Goal: Use online tool/utility: Utilize a website feature to perform a specific function

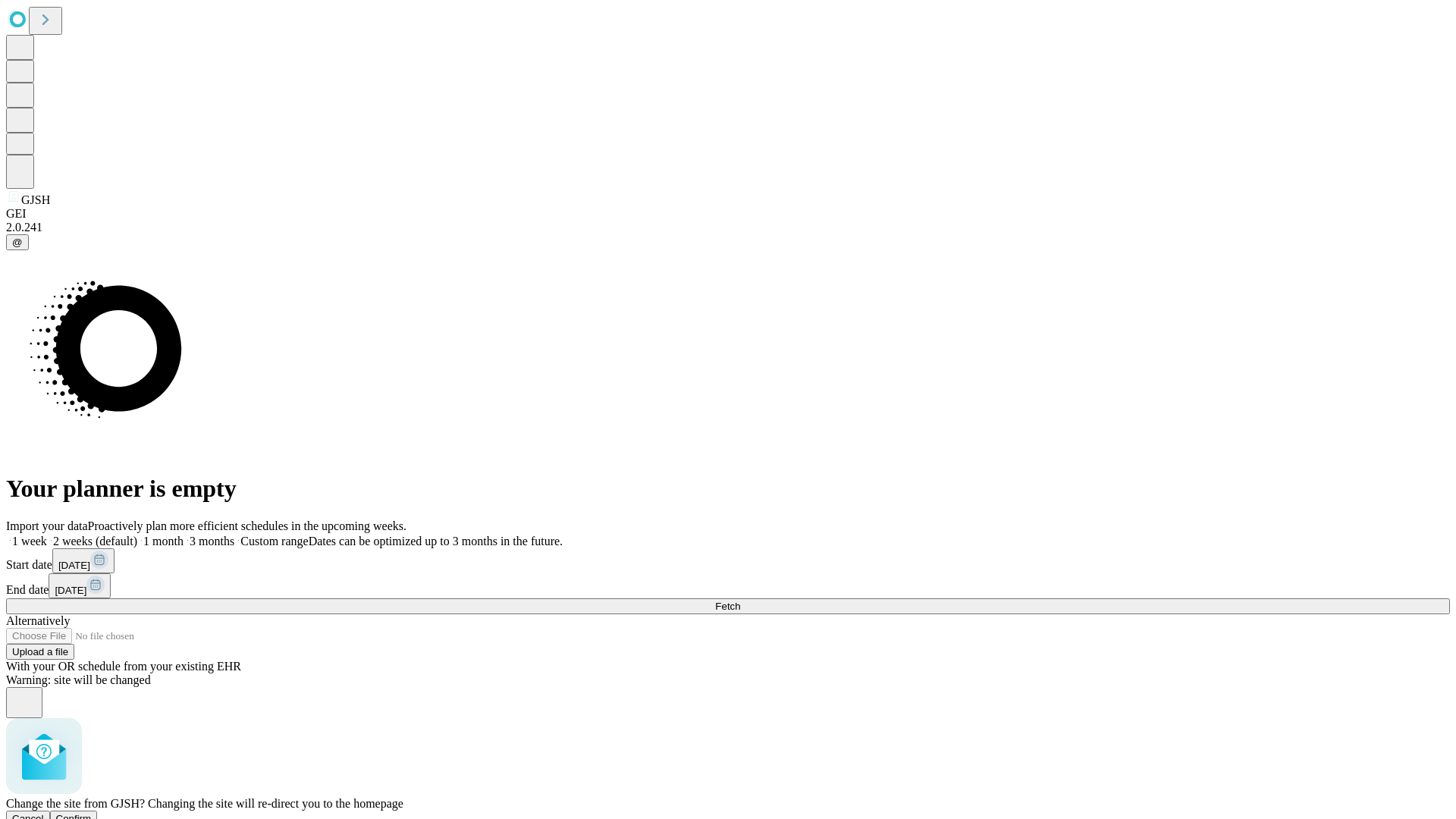
click at [92, 813] on span "Confirm" at bounding box center [73, 819] width 36 height 12
click at [183, 535] on label "1 month" at bounding box center [160, 540] width 46 height 13
click at [740, 600] on span "Fetch" at bounding box center [727, 606] width 25 height 12
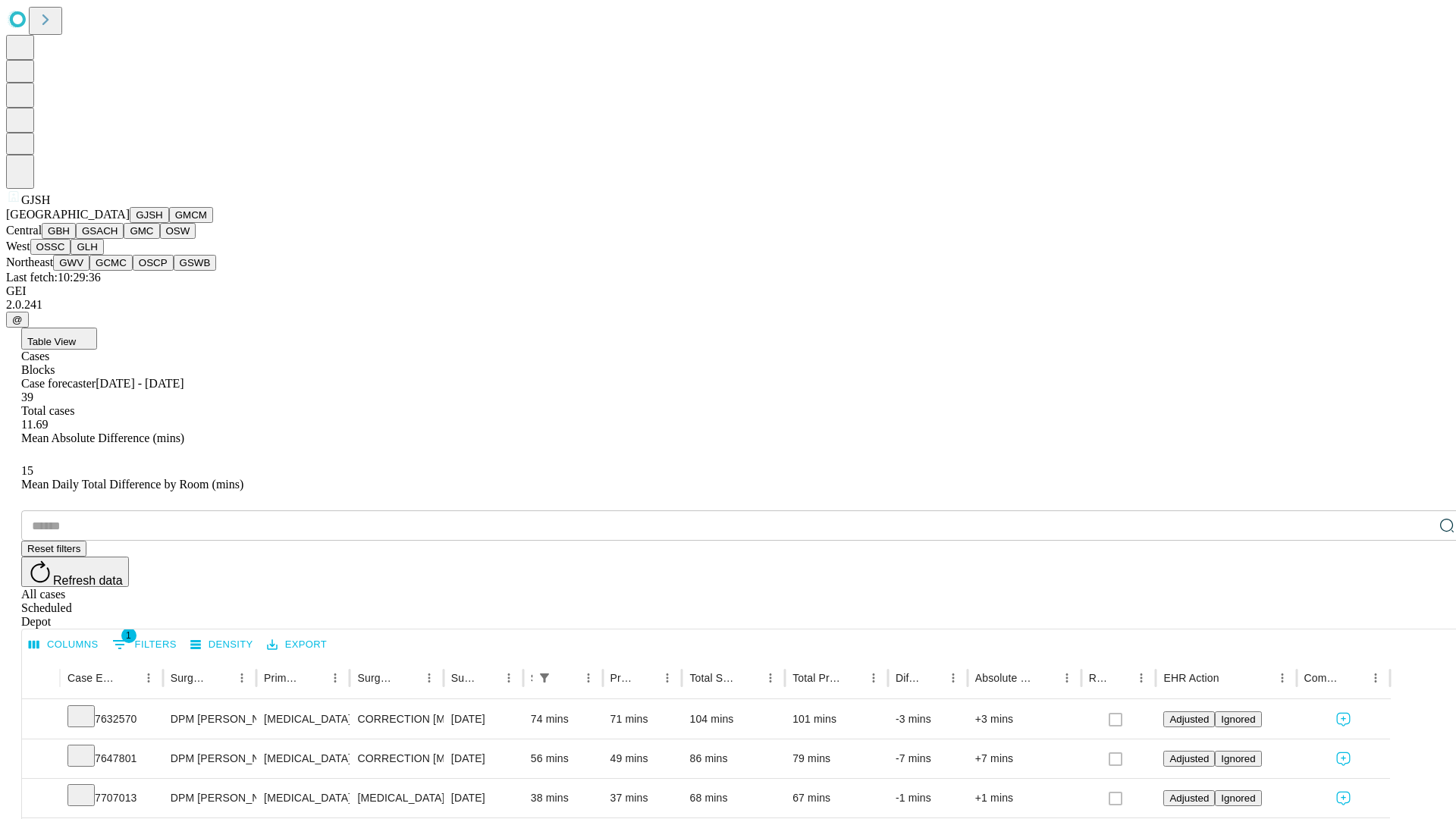
click at [169, 223] on button "GMCM" at bounding box center [191, 214] width 44 height 16
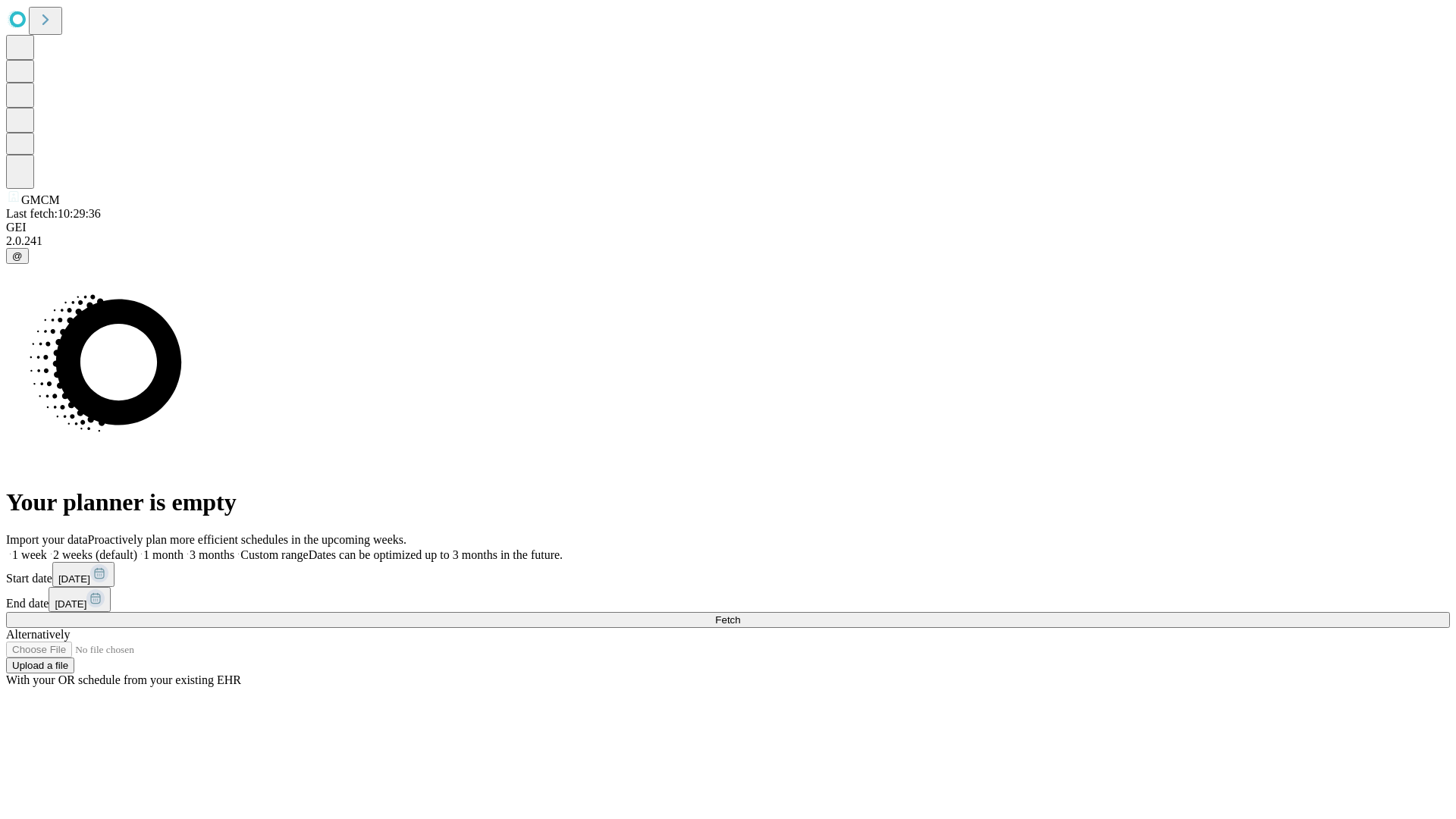
click at [183, 548] on label "1 month" at bounding box center [160, 554] width 46 height 13
click at [740, 614] on span "Fetch" at bounding box center [727, 620] width 25 height 12
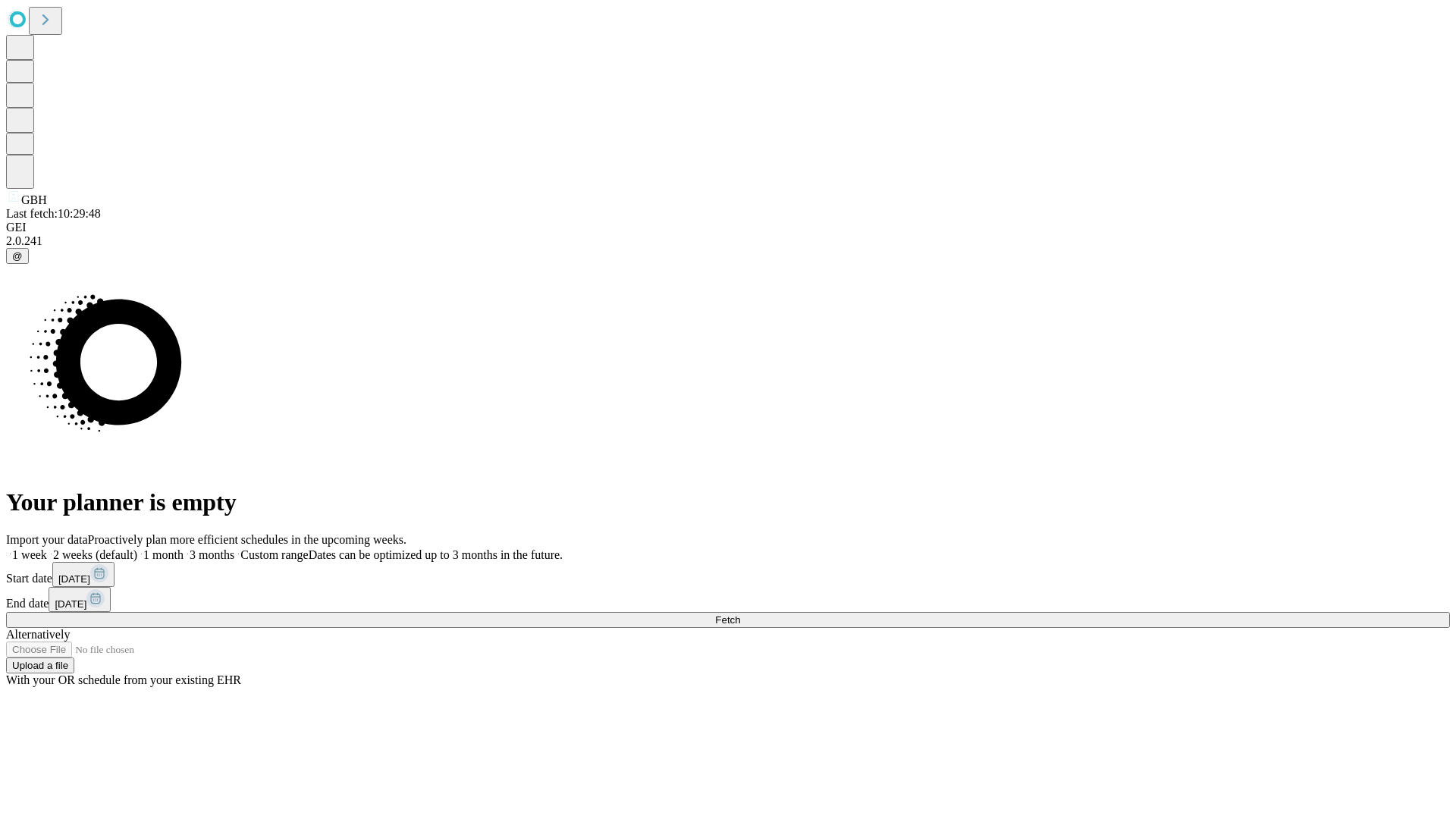
click at [183, 548] on label "1 month" at bounding box center [160, 554] width 46 height 13
click at [740, 614] on span "Fetch" at bounding box center [727, 620] width 25 height 12
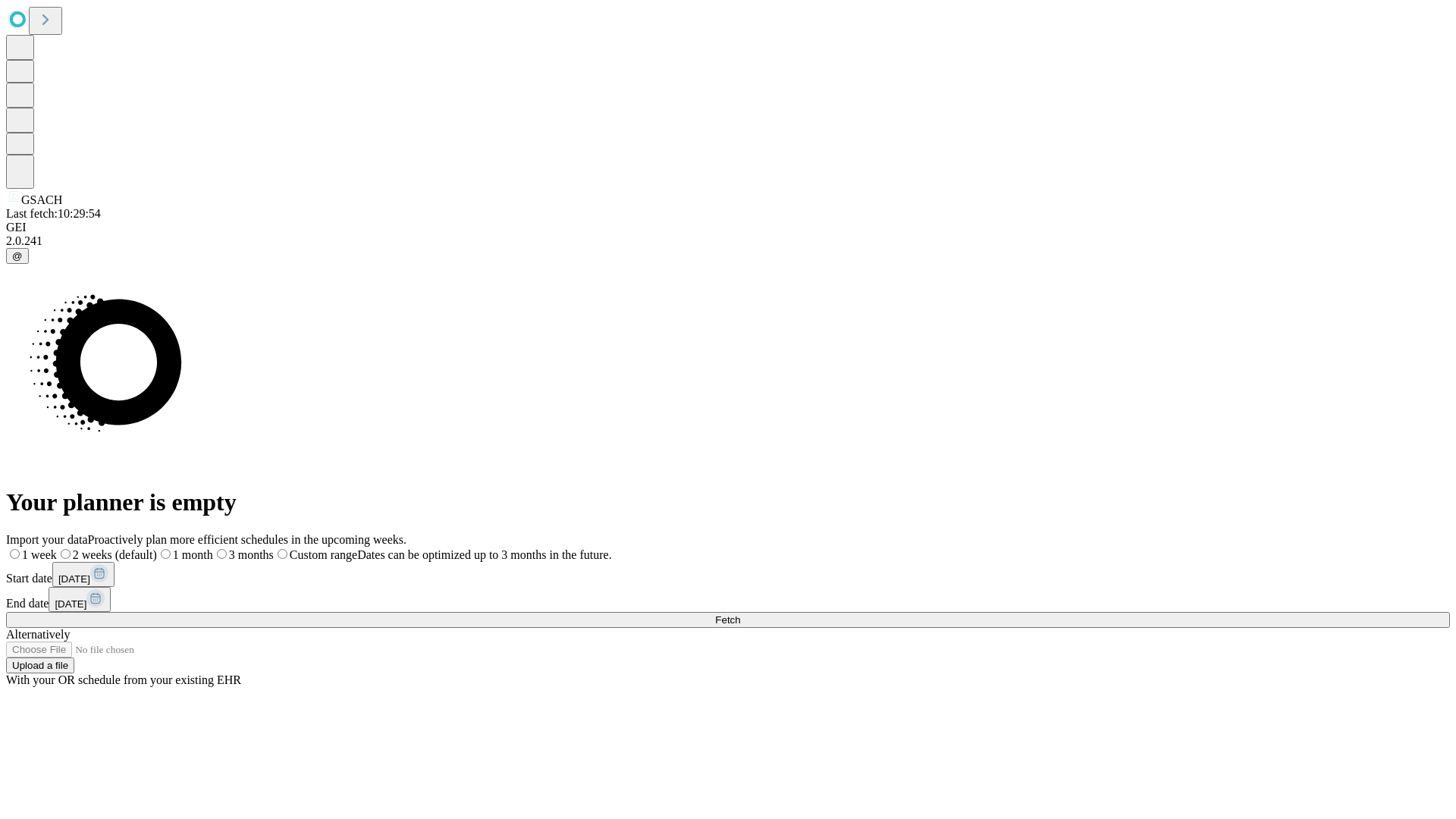
click at [213, 548] on label "1 month" at bounding box center [184, 554] width 56 height 13
click at [740, 614] on span "Fetch" at bounding box center [727, 620] width 25 height 12
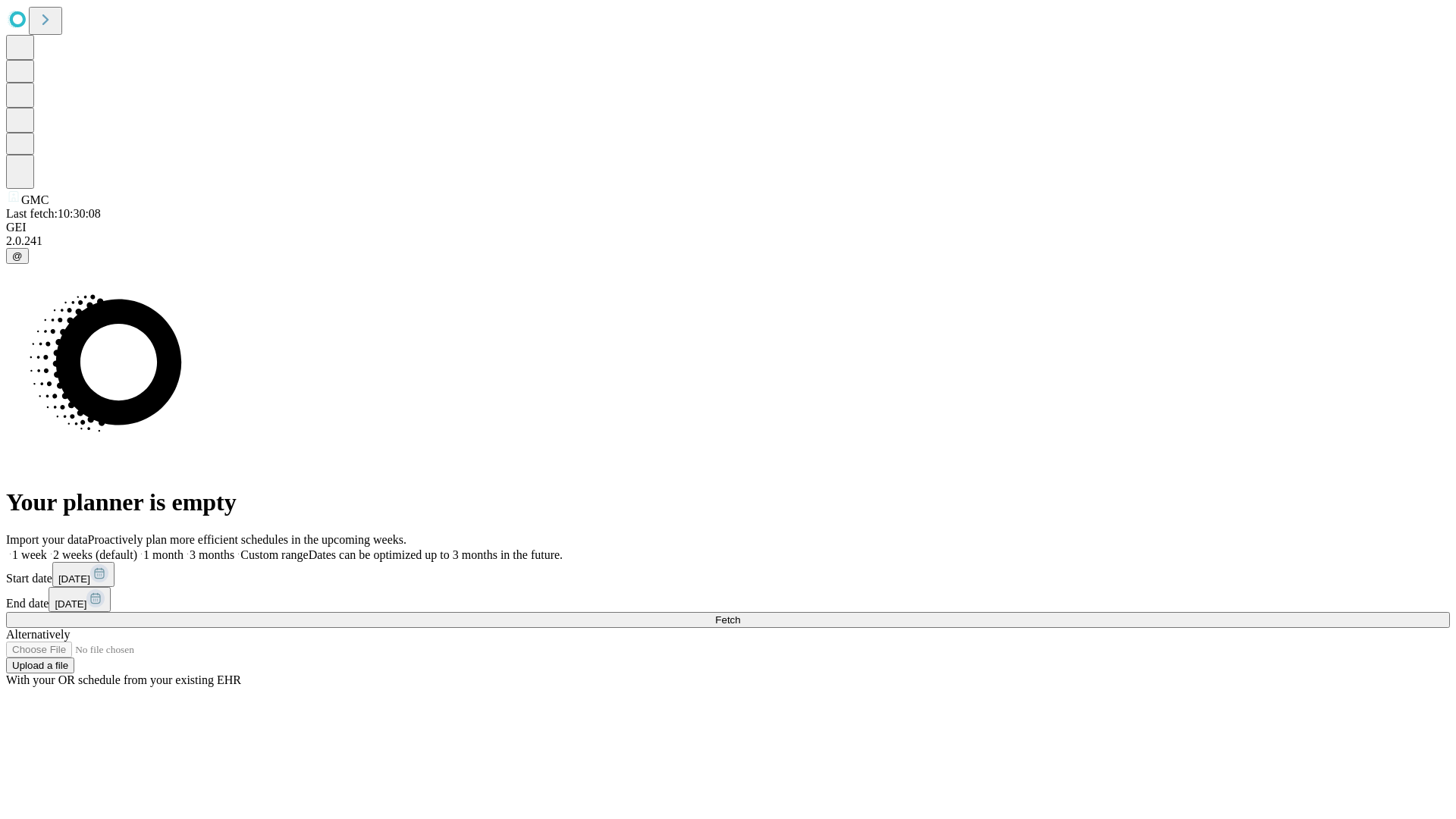
click at [183, 548] on label "1 month" at bounding box center [160, 554] width 46 height 13
click at [740, 614] on span "Fetch" at bounding box center [727, 620] width 25 height 12
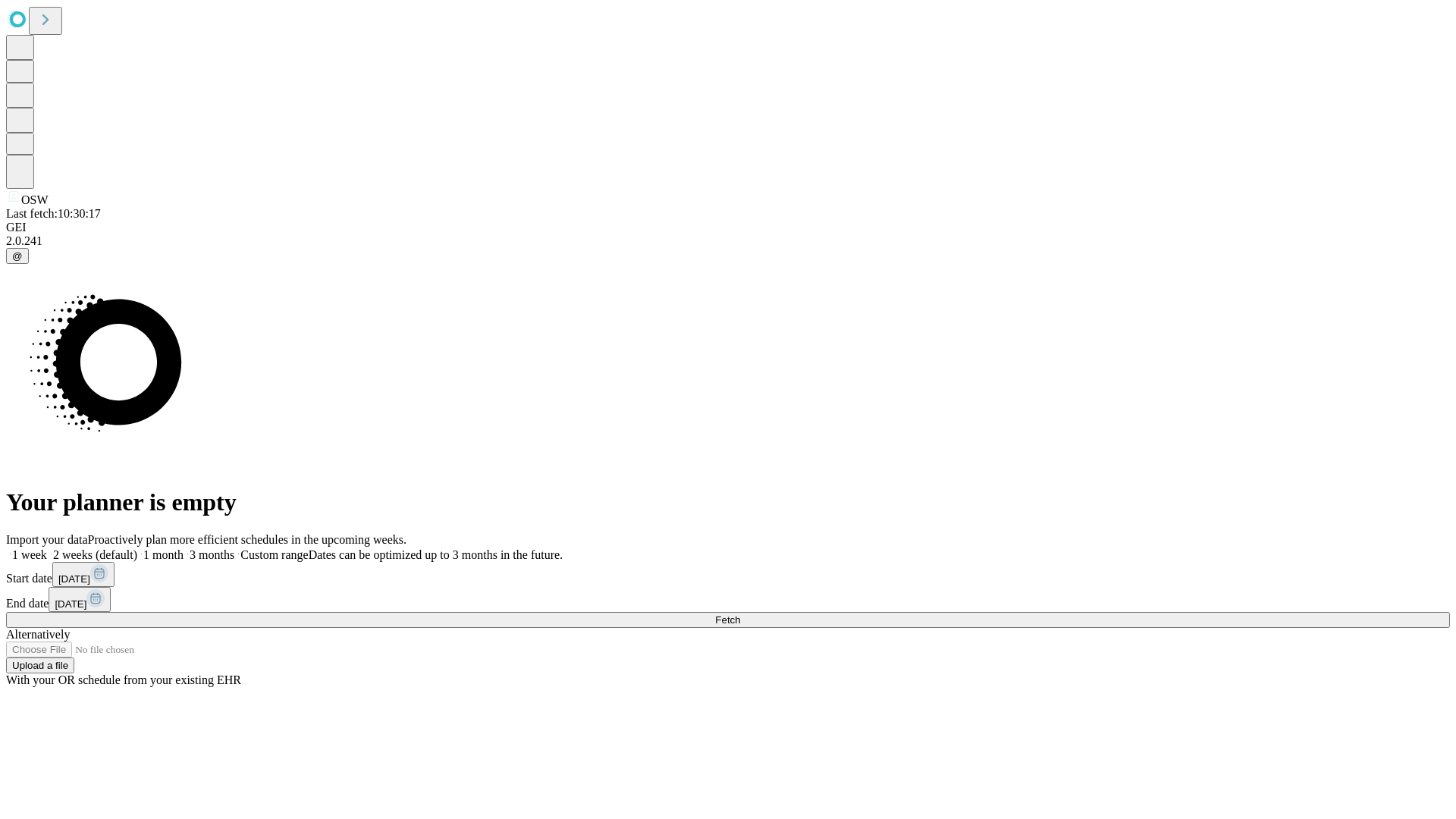
click at [183, 548] on label "1 month" at bounding box center [160, 554] width 46 height 13
click at [740, 614] on span "Fetch" at bounding box center [727, 620] width 25 height 12
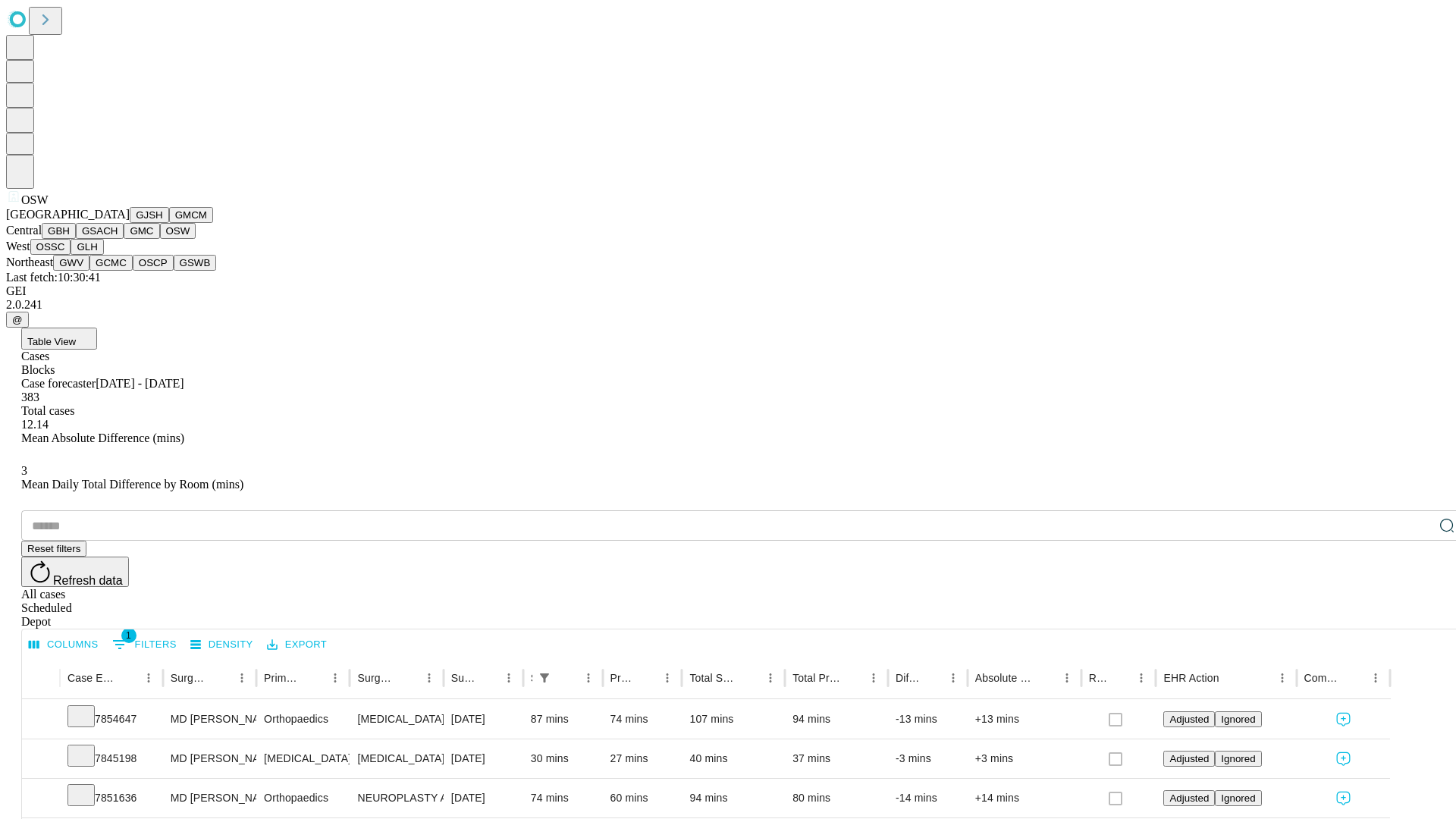
click at [71, 254] on button "OSSC" at bounding box center [50, 246] width 41 height 16
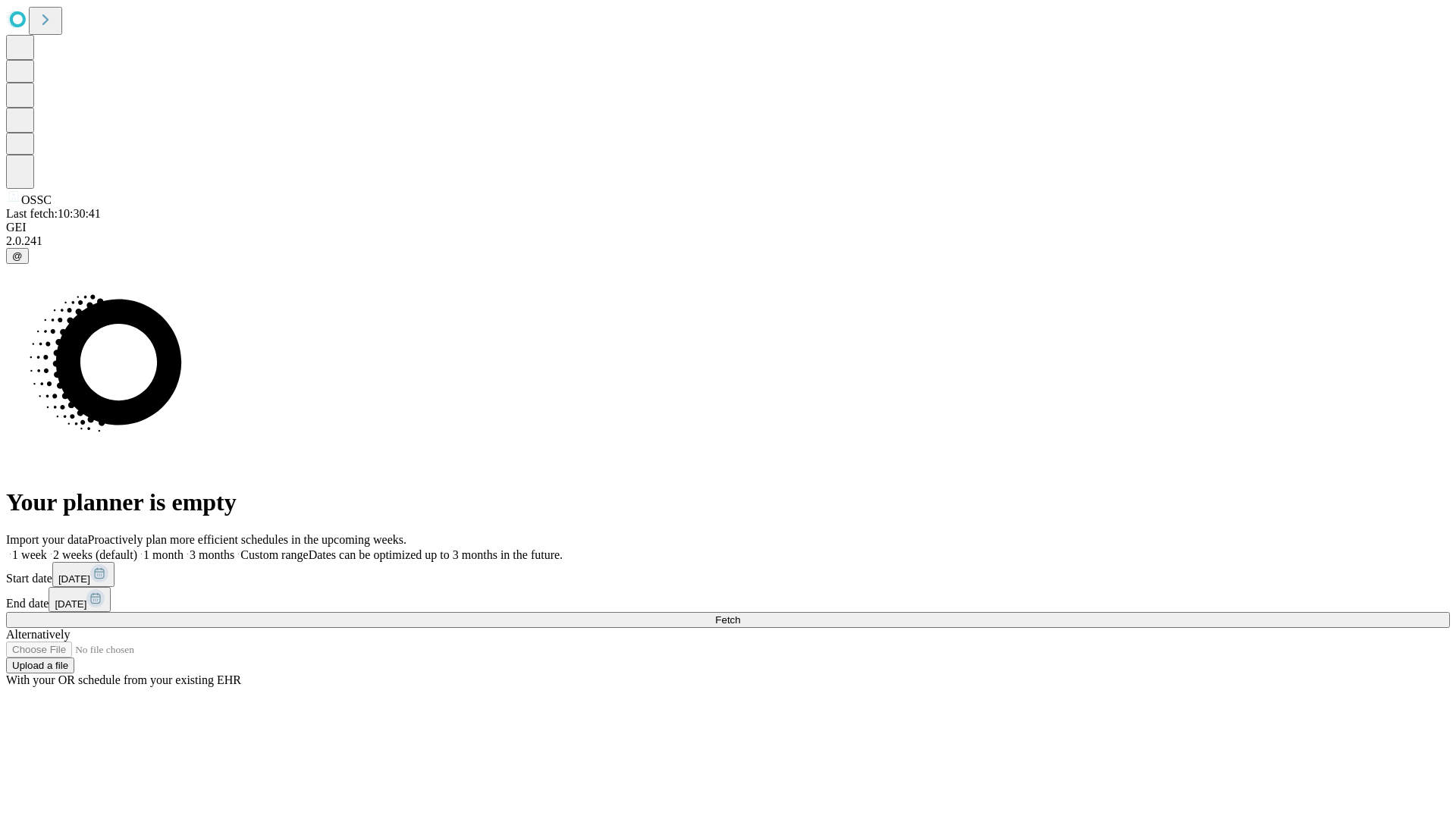
click at [183, 548] on label "1 month" at bounding box center [160, 554] width 46 height 13
click at [740, 614] on span "Fetch" at bounding box center [727, 620] width 25 height 12
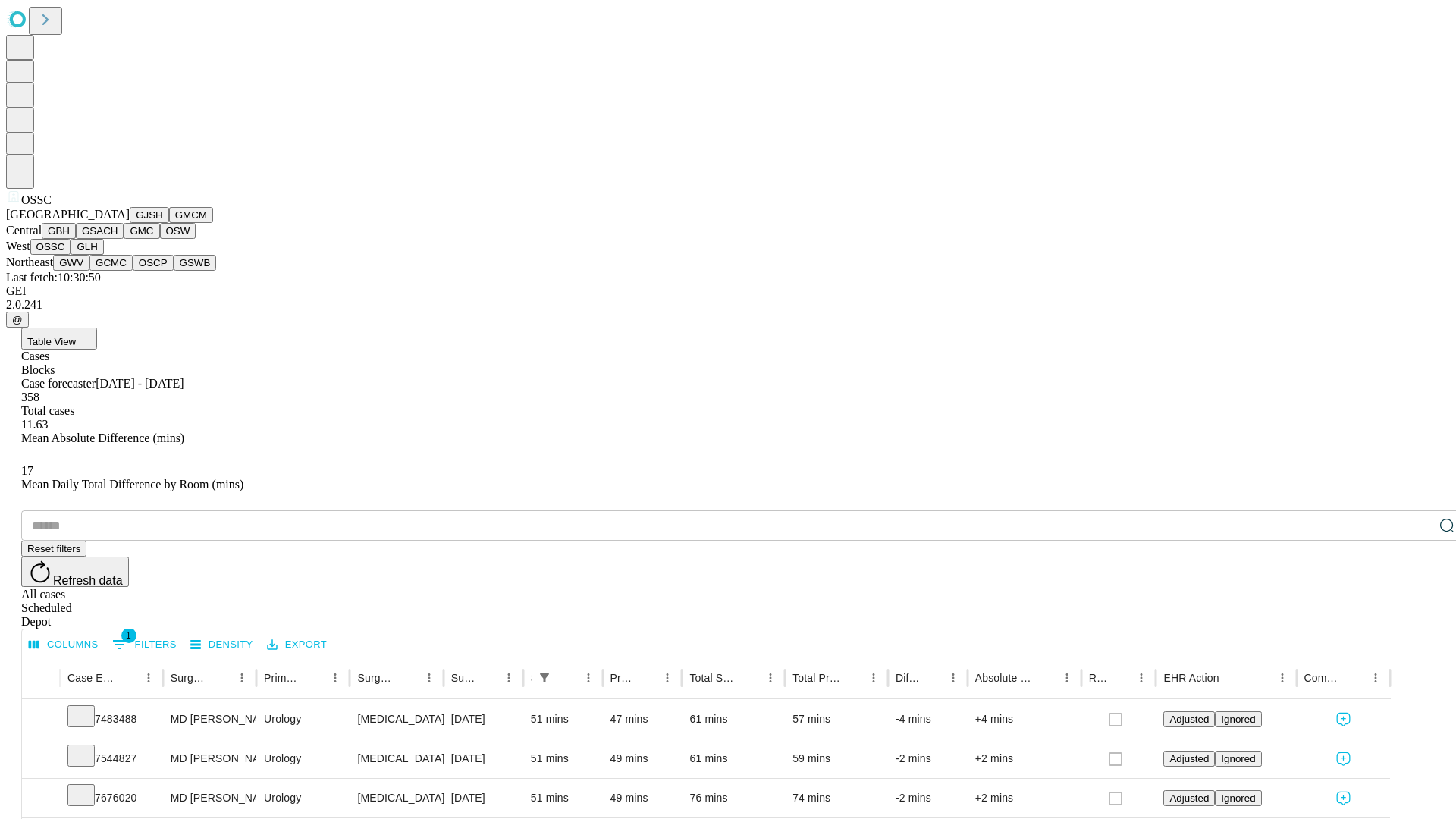
click at [103, 254] on button "GLH" at bounding box center [87, 246] width 33 height 16
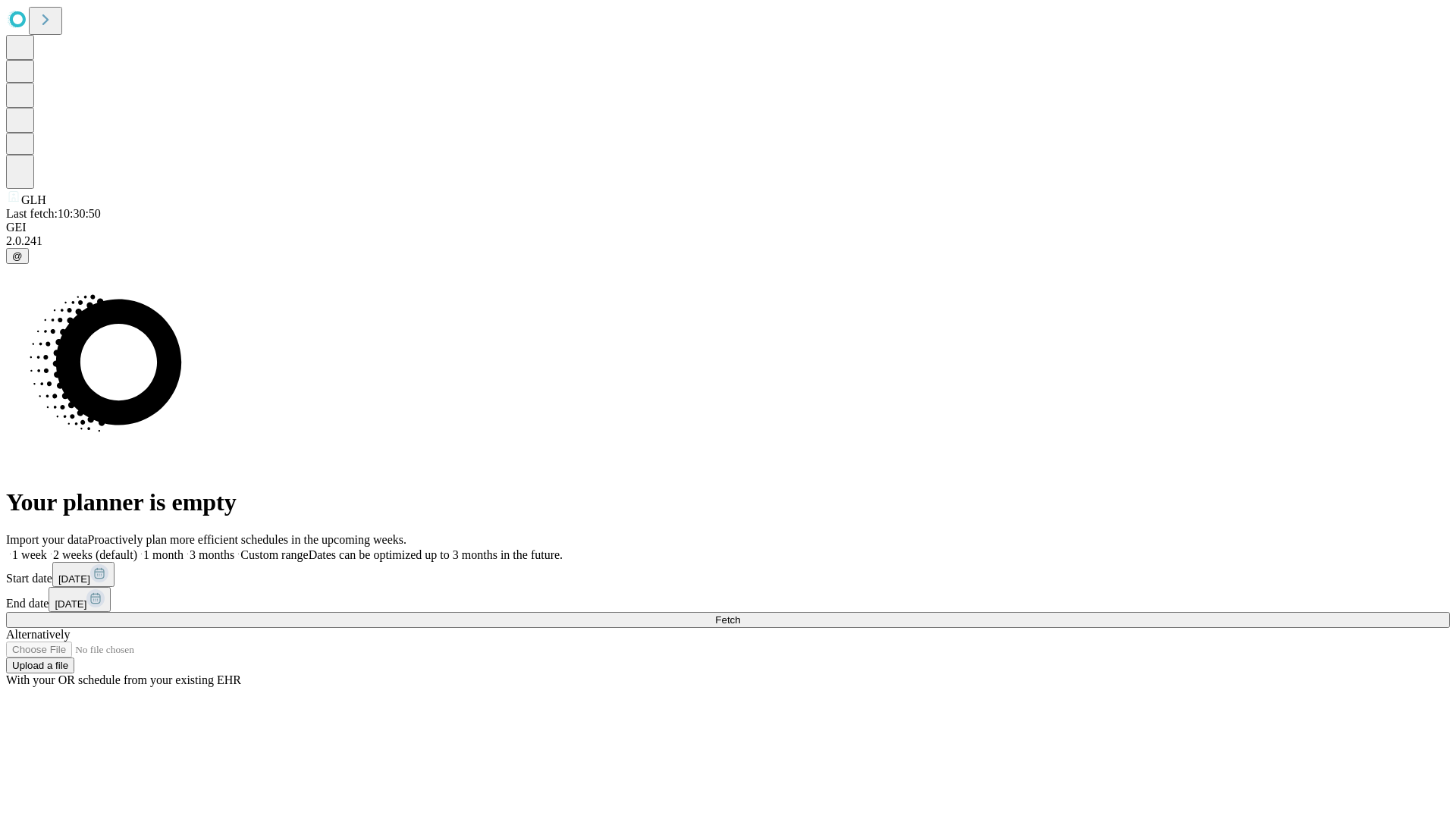
click at [183, 548] on label "1 month" at bounding box center [160, 554] width 46 height 13
click at [740, 614] on span "Fetch" at bounding box center [727, 620] width 25 height 12
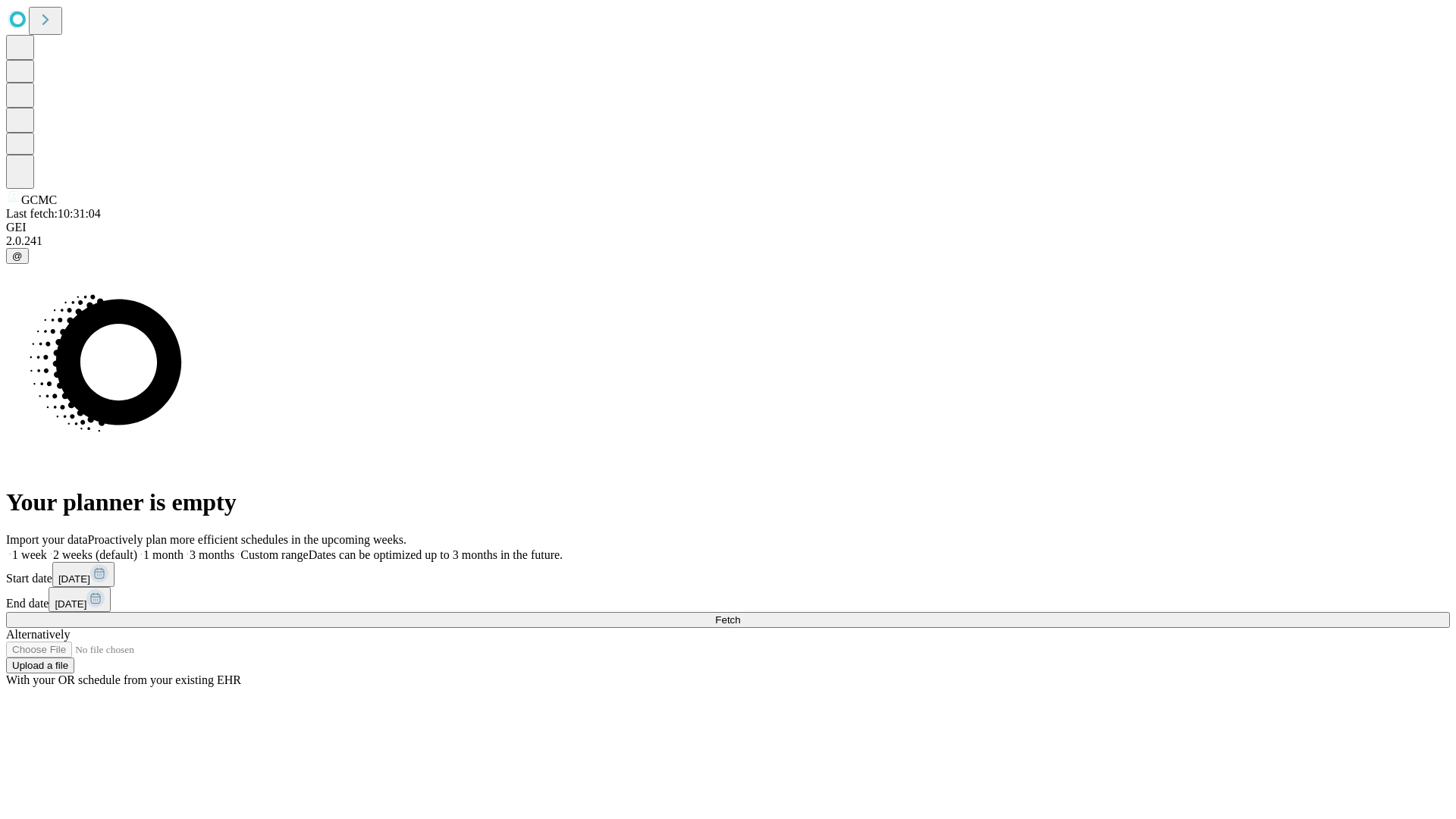
click at [183, 548] on label "1 month" at bounding box center [160, 554] width 46 height 13
click at [740, 614] on span "Fetch" at bounding box center [727, 620] width 25 height 12
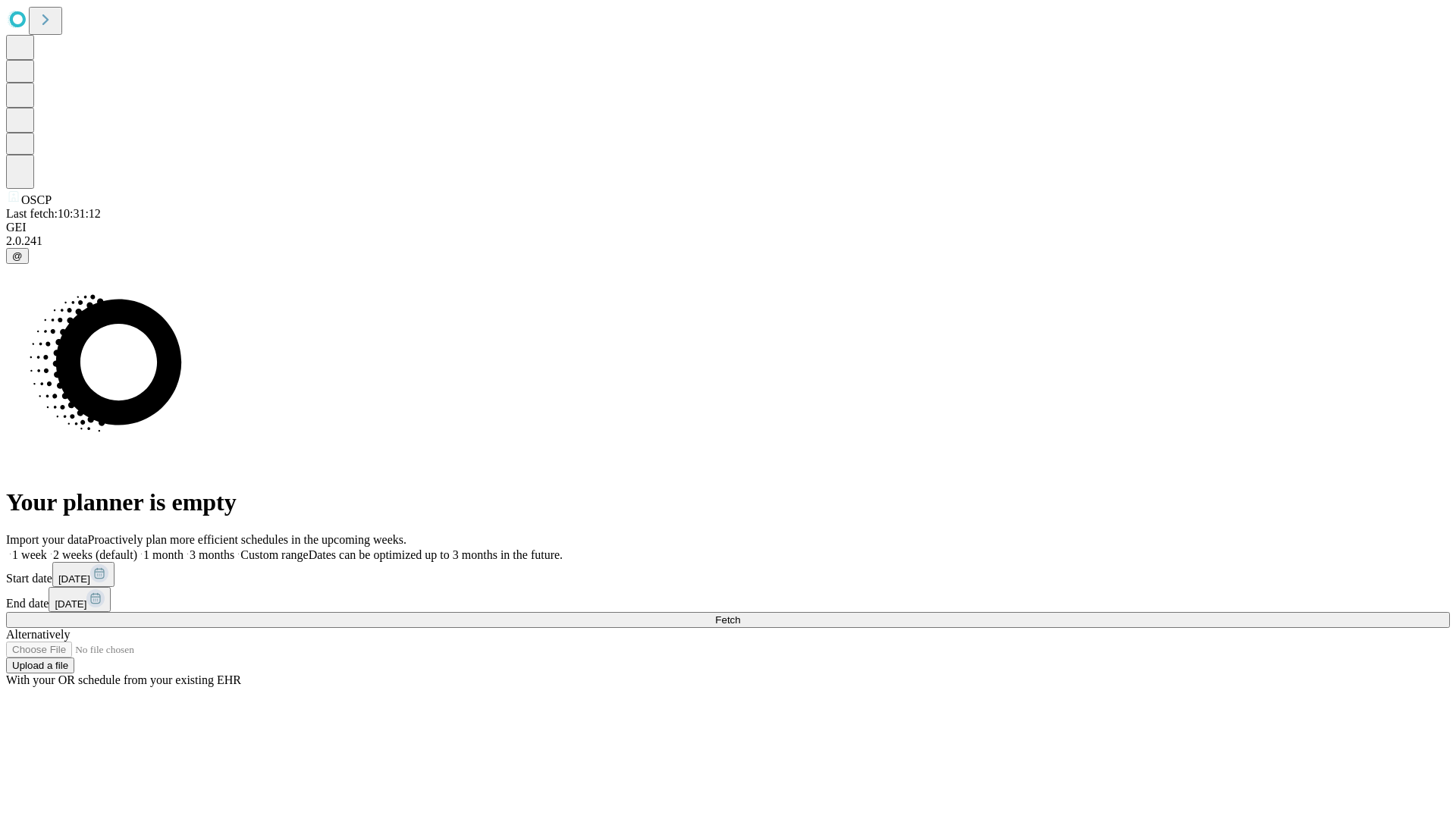
click at [183, 548] on label "1 month" at bounding box center [160, 554] width 46 height 13
click at [740, 614] on span "Fetch" at bounding box center [727, 620] width 25 height 12
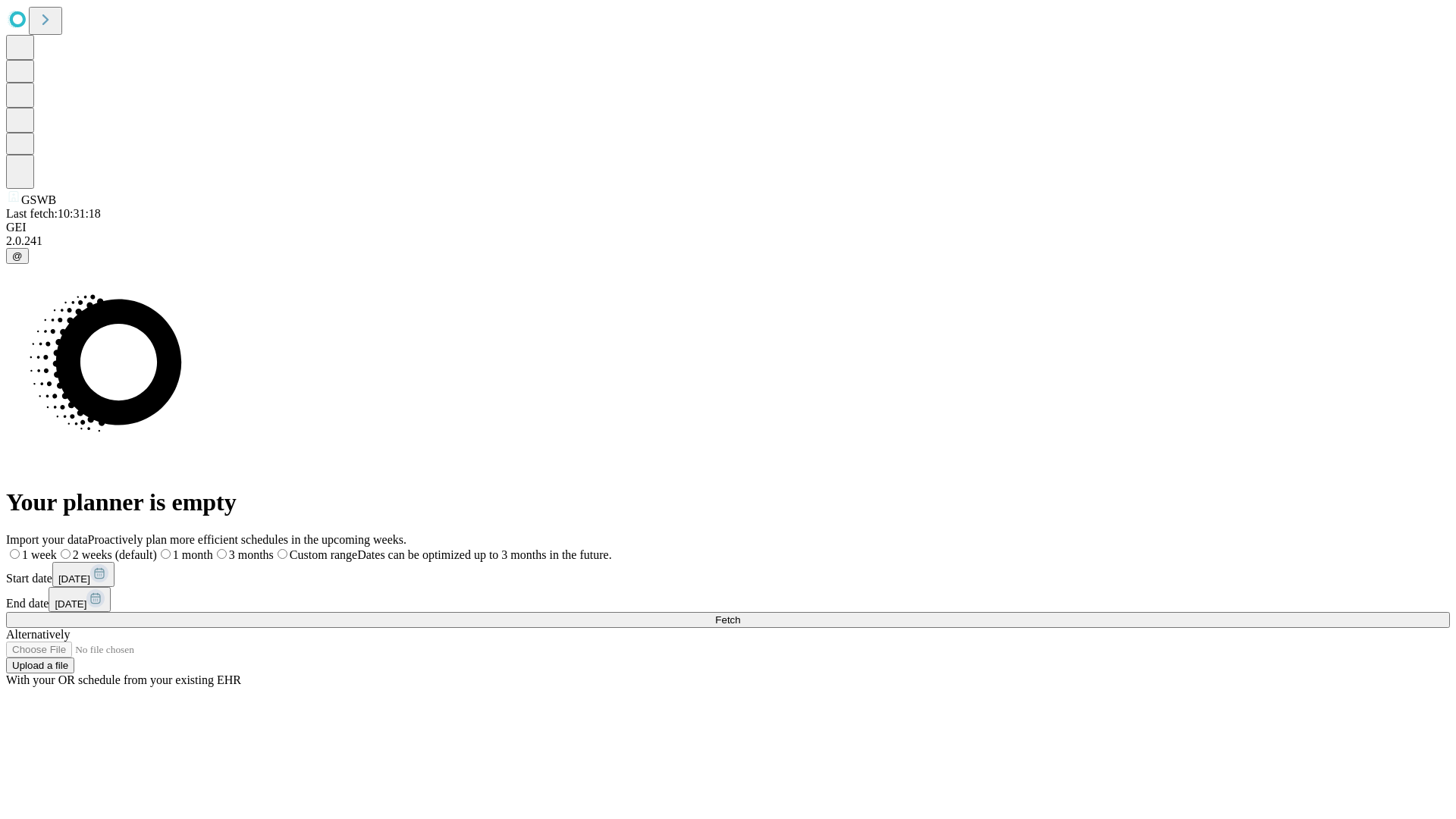
click at [213, 548] on label "1 month" at bounding box center [184, 554] width 56 height 13
click at [740, 614] on span "Fetch" at bounding box center [727, 620] width 25 height 12
